Goal: Check status

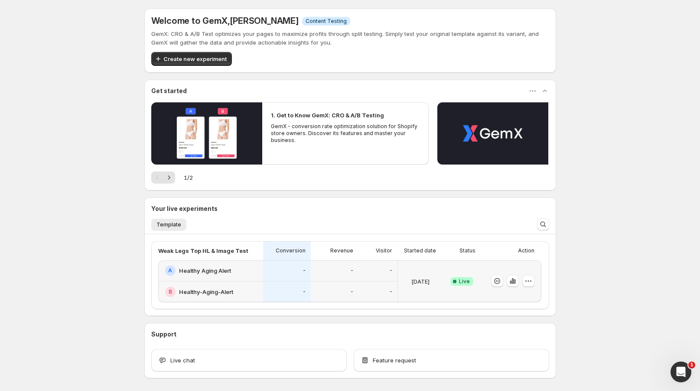
click at [344, 278] on div "-" at bounding box center [335, 271] width 48 height 21
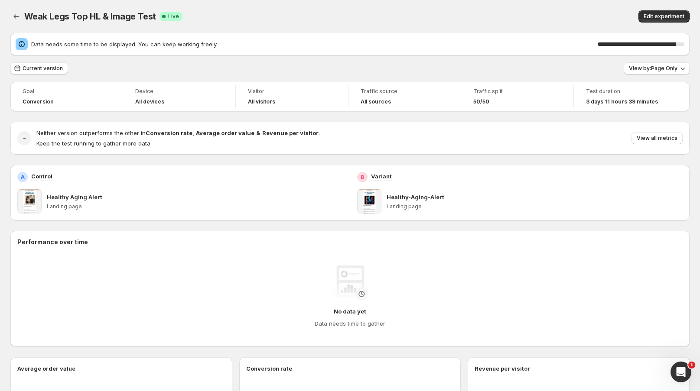
click at [534, 9] on div "Weak Legs Top HL & Image Test. This page is ready Weak Legs Top HL & Image Test…" at bounding box center [349, 16] width 679 height 33
click at [651, 140] on span "View all metrics" at bounding box center [657, 138] width 41 height 7
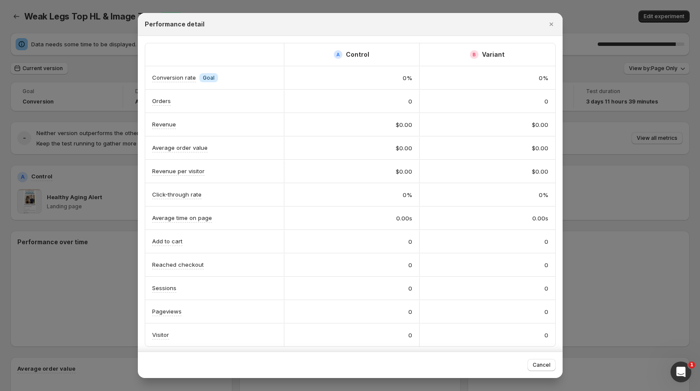
click at [555, 21] on icon "Close" at bounding box center [551, 24] width 9 height 9
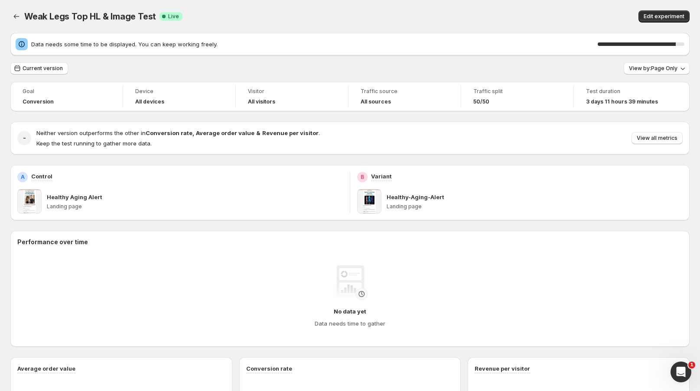
click at [555, 12] on div "Edit experiment" at bounding box center [550, 16] width 277 height 12
click at [671, 46] on div "90 %" at bounding box center [637, 43] width 78 height 3
click at [12, 22] on button "Back" at bounding box center [16, 16] width 12 height 12
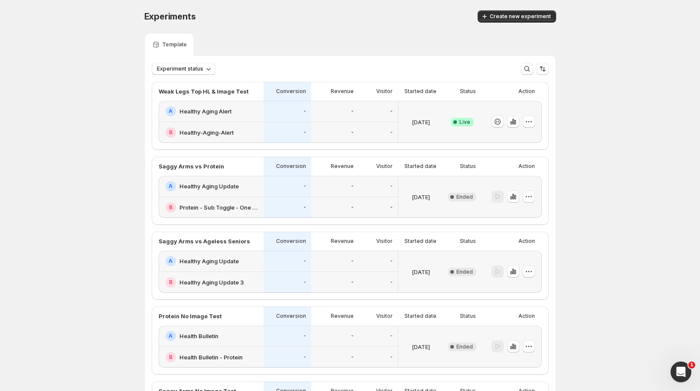
click at [326, 127] on div "-" at bounding box center [334, 132] width 37 height 11
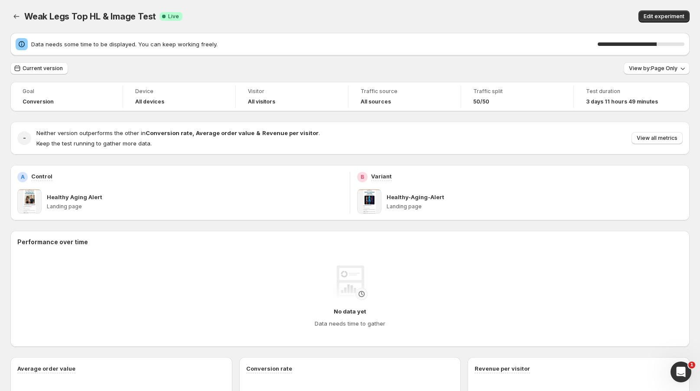
click at [239, 5] on div "Weak Legs Top HL & Image Test. This page is ready Weak Legs Top HL & Image Test…" at bounding box center [349, 16] width 679 height 33
click at [497, 24] on div "Weak Legs Top HL & Image Test. This page is ready Weak Legs Top HL & Image Test…" at bounding box center [349, 16] width 679 height 33
click at [511, 33] on div "Data needs some time to be displayed. You can keep working freely. 90 %" at bounding box center [349, 44] width 679 height 23
click at [613, 42] on div "90 %" at bounding box center [637, 43] width 78 height 3
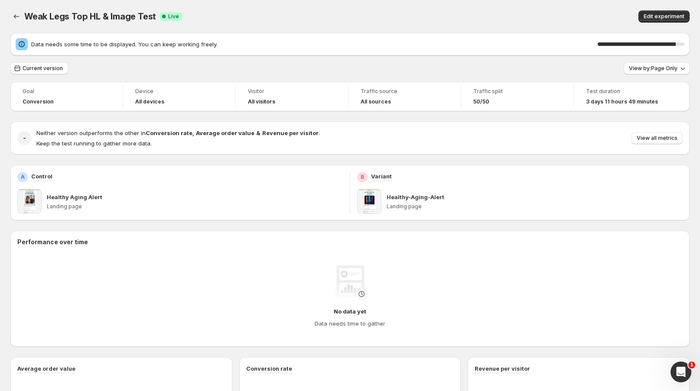
click at [613, 42] on div "90 %" at bounding box center [637, 43] width 78 height 3
click at [382, 4] on div "Weak Legs Top HL & Image Test. This page is ready Weak Legs Top HL & Image Test…" at bounding box center [349, 16] width 679 height 33
drag, startPoint x: 525, startPoint y: 11, endPoint x: 525, endPoint y: 3, distance: 8.3
click at [525, 11] on div "Edit experiment" at bounding box center [550, 16] width 277 height 12
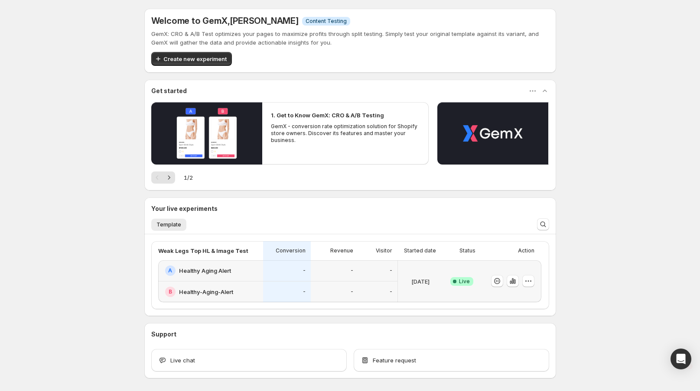
click at [257, 273] on div "A Healthy Aging Alert" at bounding box center [211, 271] width 93 height 10
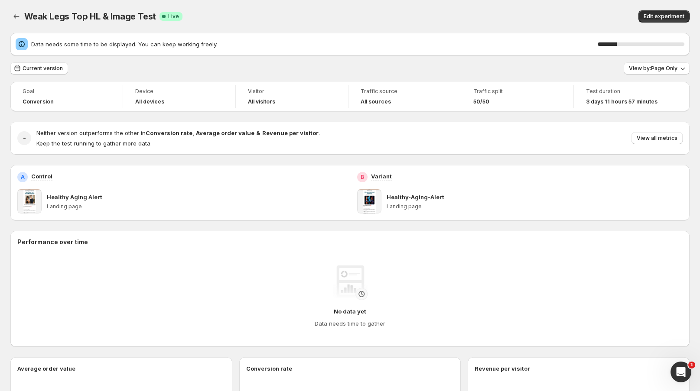
click at [655, 140] on span "View all metrics" at bounding box center [657, 138] width 41 height 7
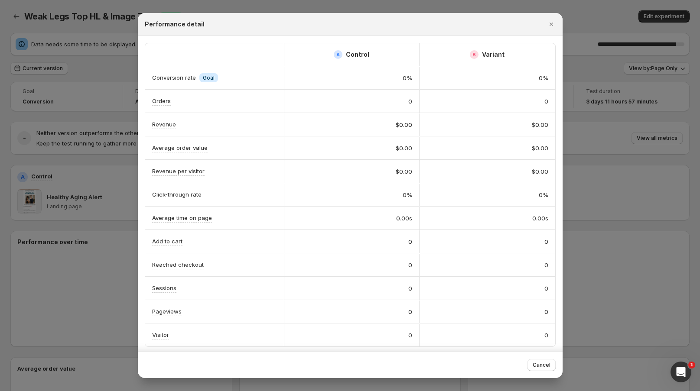
click at [552, 23] on icon "Close" at bounding box center [551, 24] width 9 height 9
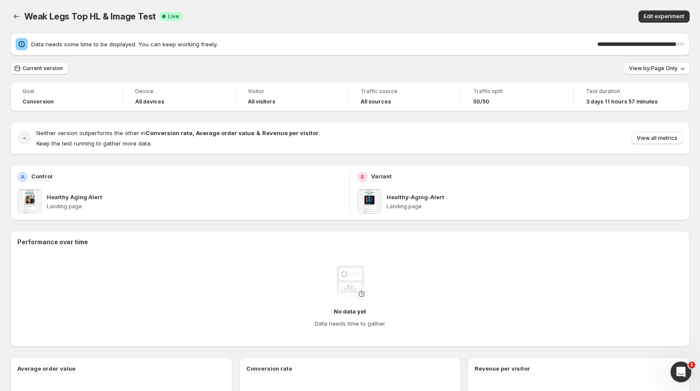
click at [633, 43] on div "90 %" at bounding box center [637, 43] width 78 height 3
click at [453, 6] on div "Weak Legs Top HL & Image Test. This page is ready Weak Legs Top HL & Image Test…" at bounding box center [349, 16] width 679 height 33
click at [436, 2] on div "Weak Legs Top HL & Image Test. This page is ready Weak Legs Top HL & Image Test…" at bounding box center [349, 16] width 679 height 33
click at [460, 24] on div "Weak Legs Top HL & Image Test. This page is ready Weak Legs Top HL & Image Test…" at bounding box center [349, 16] width 679 height 33
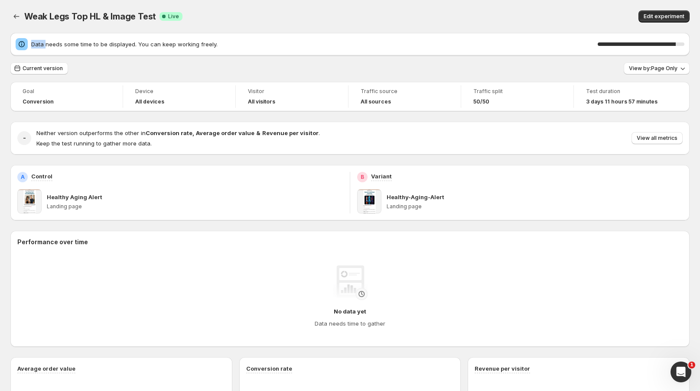
click at [460, 24] on div "Weak Legs Top HL & Image Test. This page is ready Weak Legs Top HL & Image Test…" at bounding box center [349, 16] width 679 height 33
click at [667, 138] on span "View all metrics" at bounding box center [657, 138] width 41 height 7
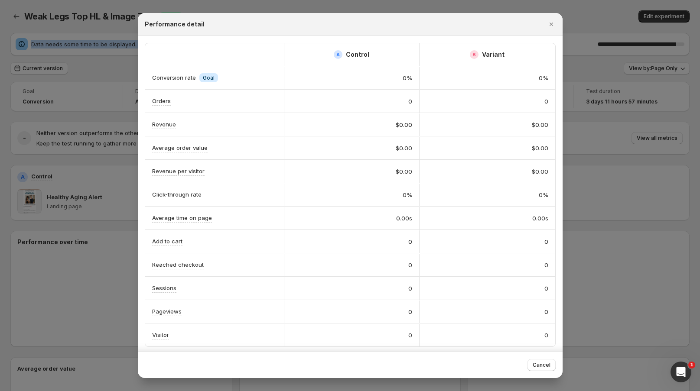
click at [553, 27] on icon "Close" at bounding box center [551, 24] width 9 height 9
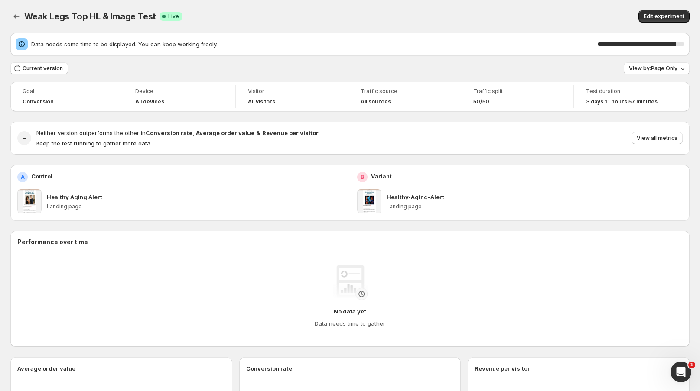
click at [567, 13] on div "Edit experiment" at bounding box center [550, 16] width 277 height 12
click at [464, 19] on div "Edit experiment" at bounding box center [550, 16] width 277 height 12
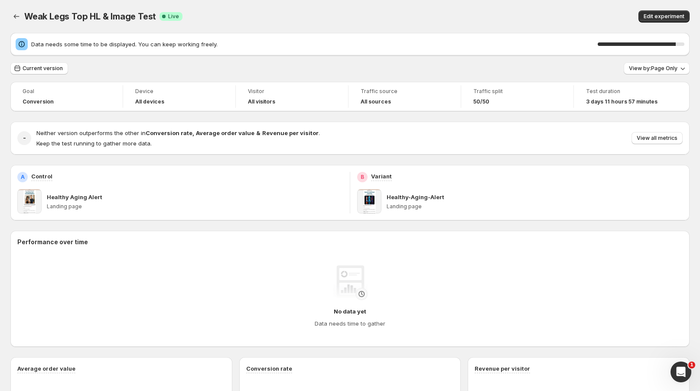
click at [440, 130] on div "Neither version outperforms the other in Conversion rate , Average order value …" at bounding box center [359, 138] width 646 height 19
click at [578, 26] on div "Weak Legs Top HL & Image Test. This page is ready Weak Legs Top HL & Image Test…" at bounding box center [349, 16] width 679 height 33
click at [405, 14] on div "Weak Legs Top HL & Image Test Success Complete Live" at bounding box center [214, 16] width 381 height 12
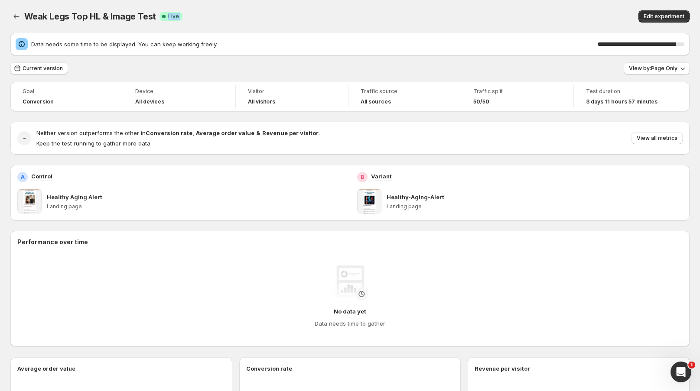
click at [405, 14] on div "Weak Legs Top HL & Image Test Success Complete Live" at bounding box center [214, 16] width 381 height 12
